Goal: Communication & Community: Answer question/provide support

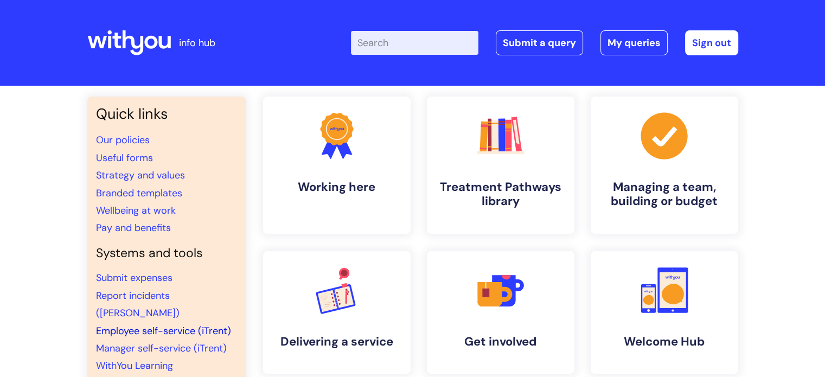
click at [141, 324] on link "Employee self-service (iTrent)" at bounding box center [163, 330] width 135 height 13
click at [639, 46] on link "My queries" at bounding box center [633, 42] width 67 height 25
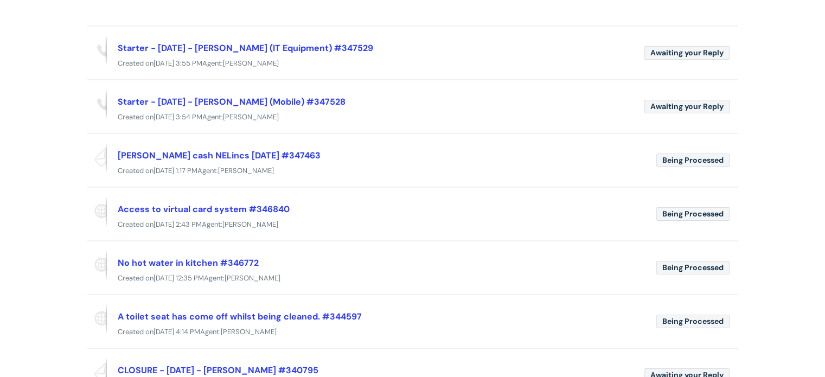
scroll to position [133, 0]
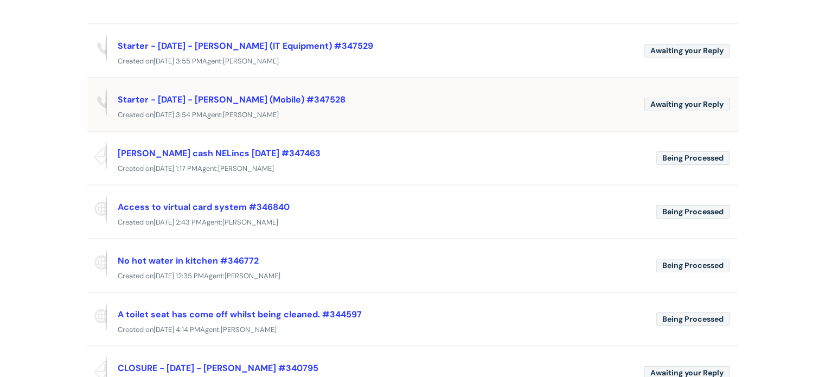
click at [501, 105] on div "Starter - [DATE] - [PERSON_NAME] (Mobile) #347528" at bounding box center [377, 99] width 518 height 17
click at [696, 101] on span "Awaiting your Reply" at bounding box center [686, 105] width 85 height 14
click at [292, 97] on link "Starter - [DATE] - [PERSON_NAME] (Mobile) #347528" at bounding box center [232, 99] width 228 height 11
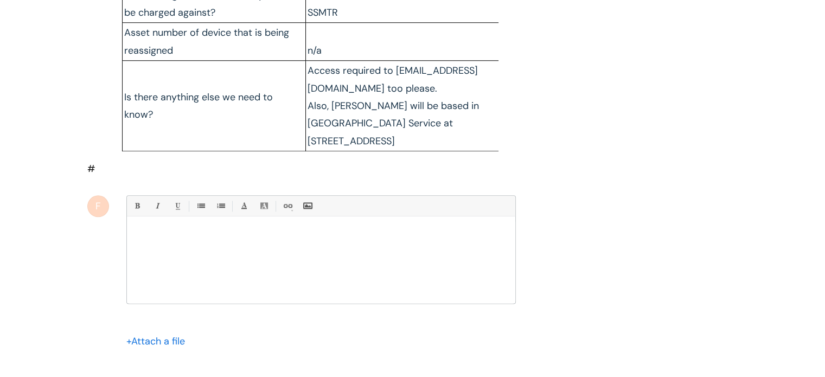
scroll to position [1252, 0]
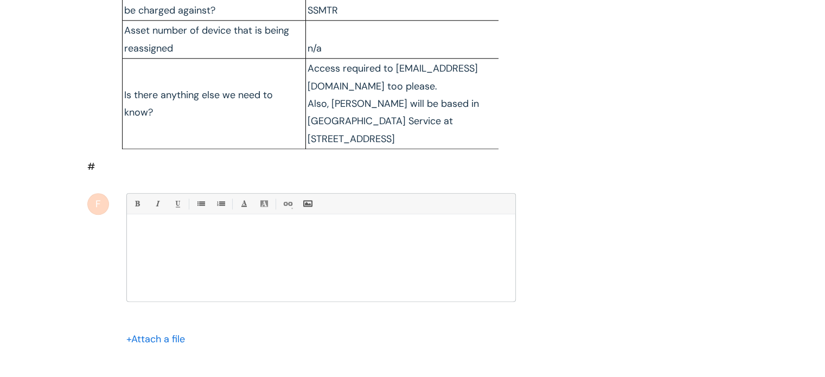
click at [228, 247] on div at bounding box center [321, 260] width 388 height 81
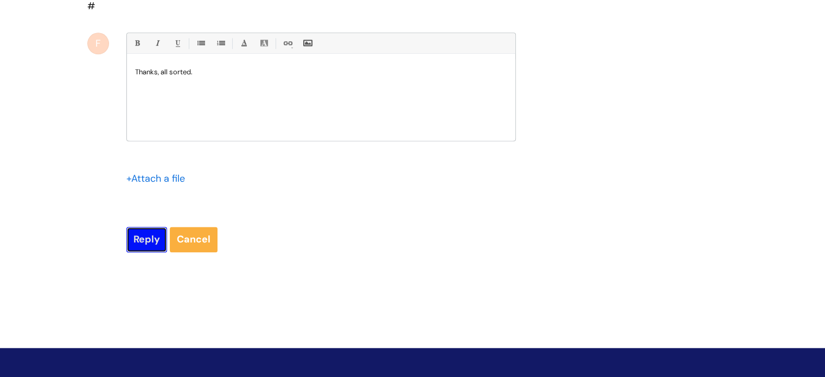
click at [139, 242] on input "Reply" at bounding box center [146, 239] width 41 height 25
type input "Please Wait..."
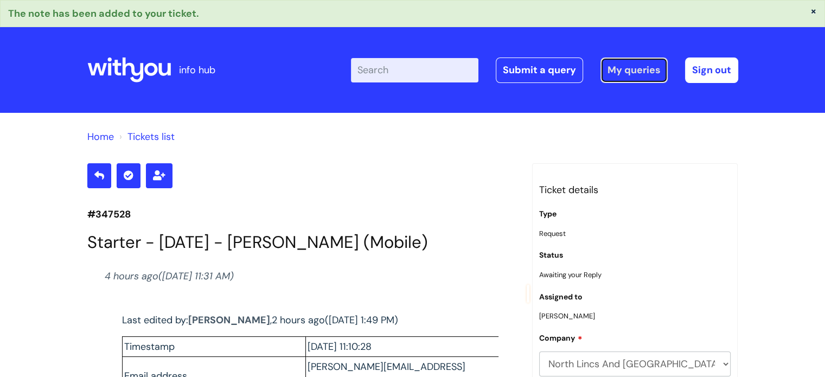
click at [623, 69] on link "My queries" at bounding box center [633, 69] width 67 height 25
